Goal: Find specific page/section: Find specific page/section

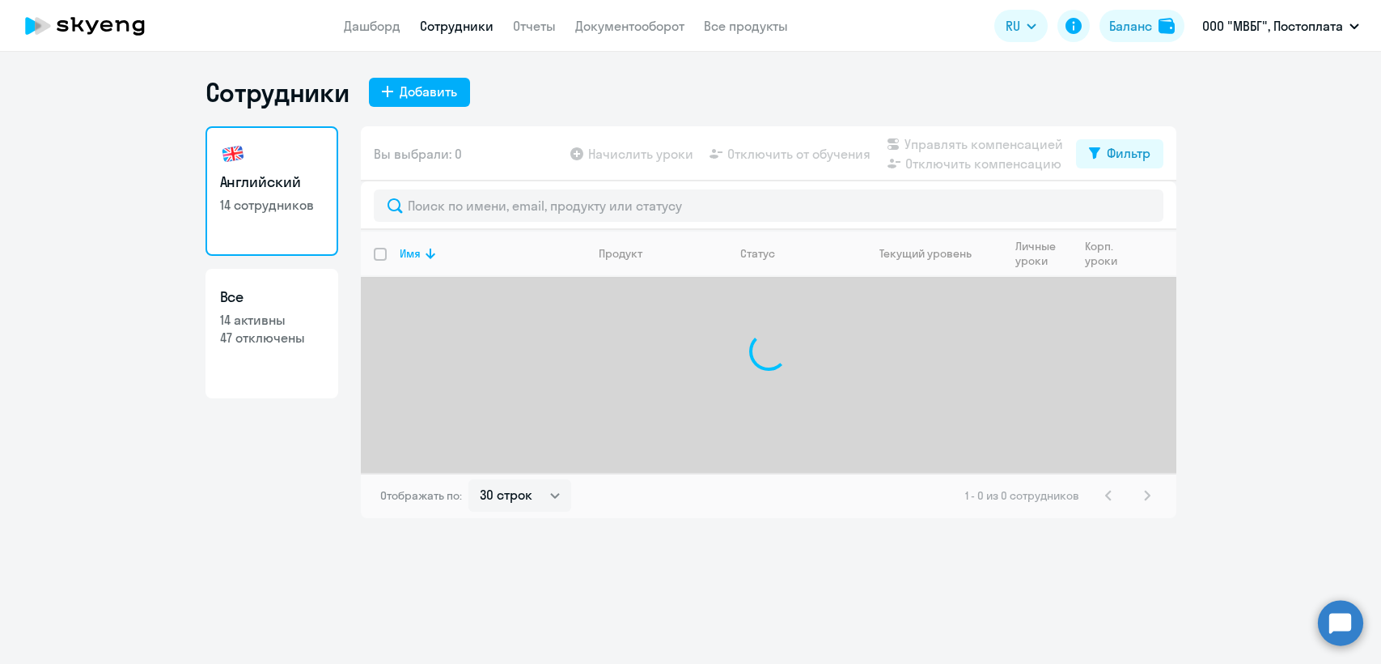
select select "30"
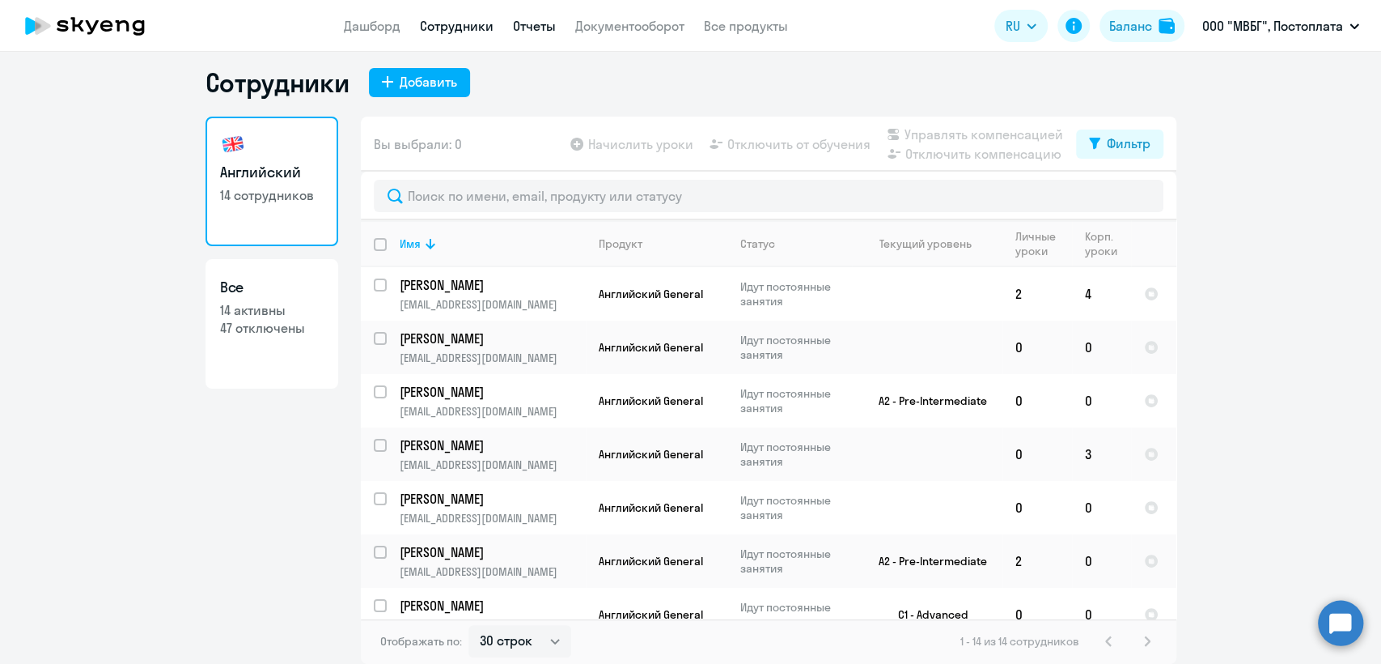
click at [543, 23] on link "Отчеты" at bounding box center [534, 26] width 43 height 16
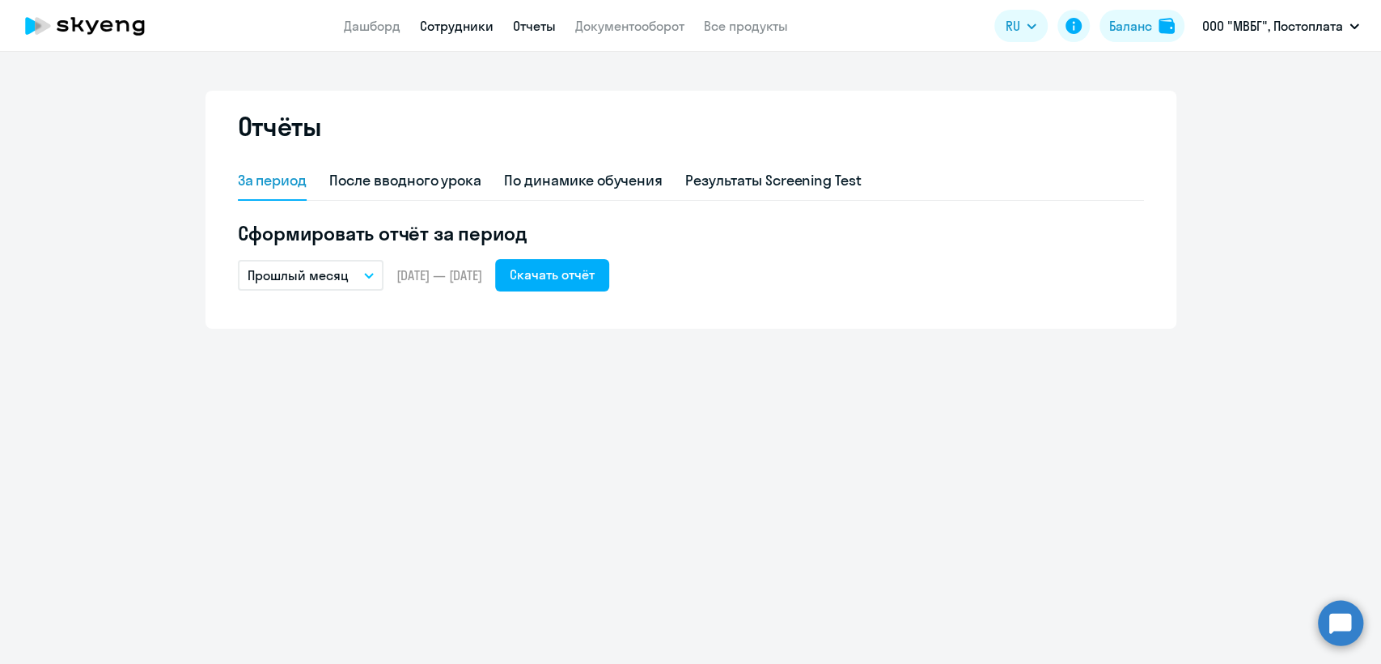
click at [479, 19] on link "Сотрудники" at bounding box center [457, 26] width 74 height 16
select select "30"
